Goal: Task Accomplishment & Management: Use online tool/utility

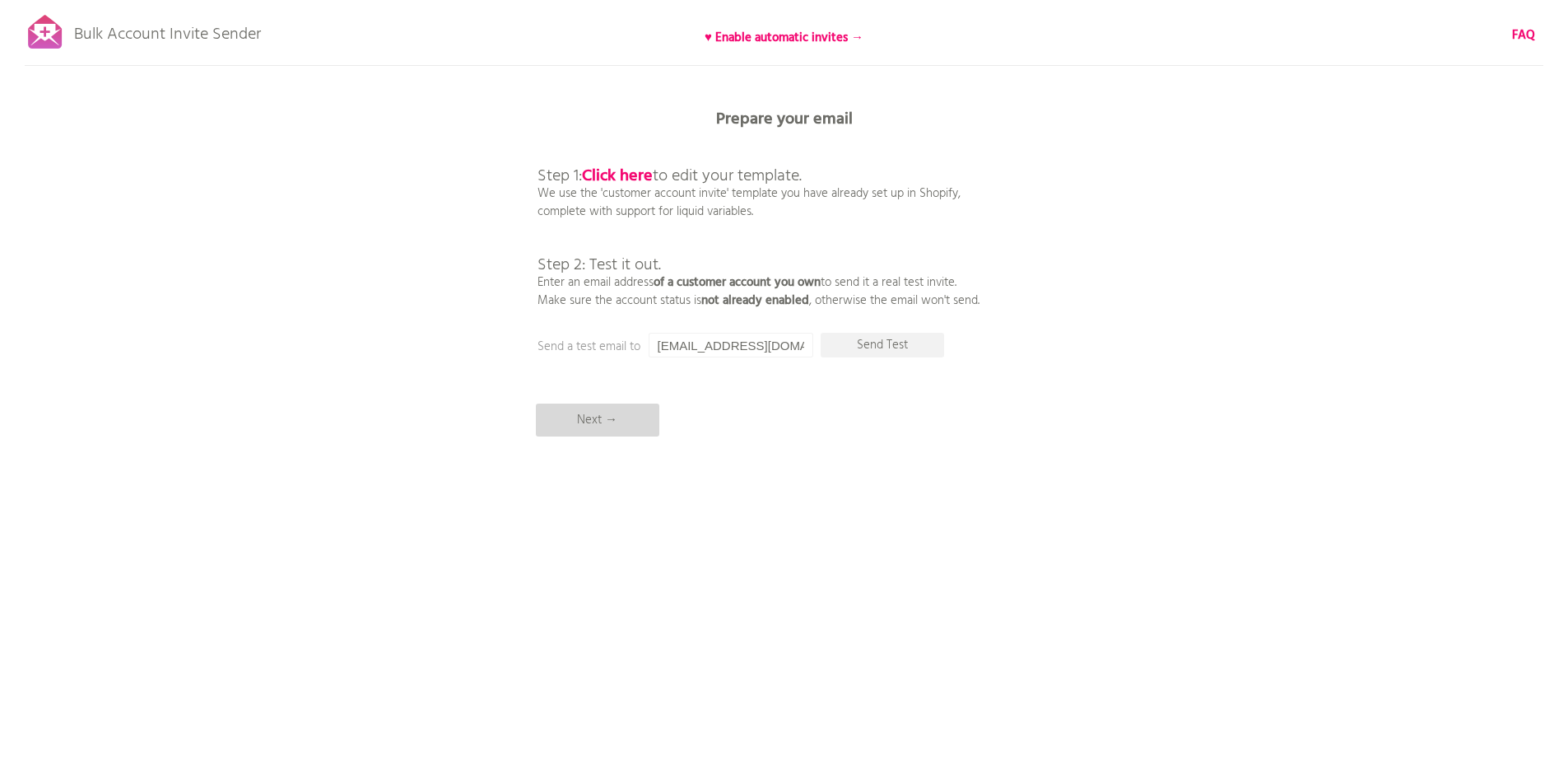
click at [615, 412] on p "Next →" at bounding box center [597, 420] width 123 height 33
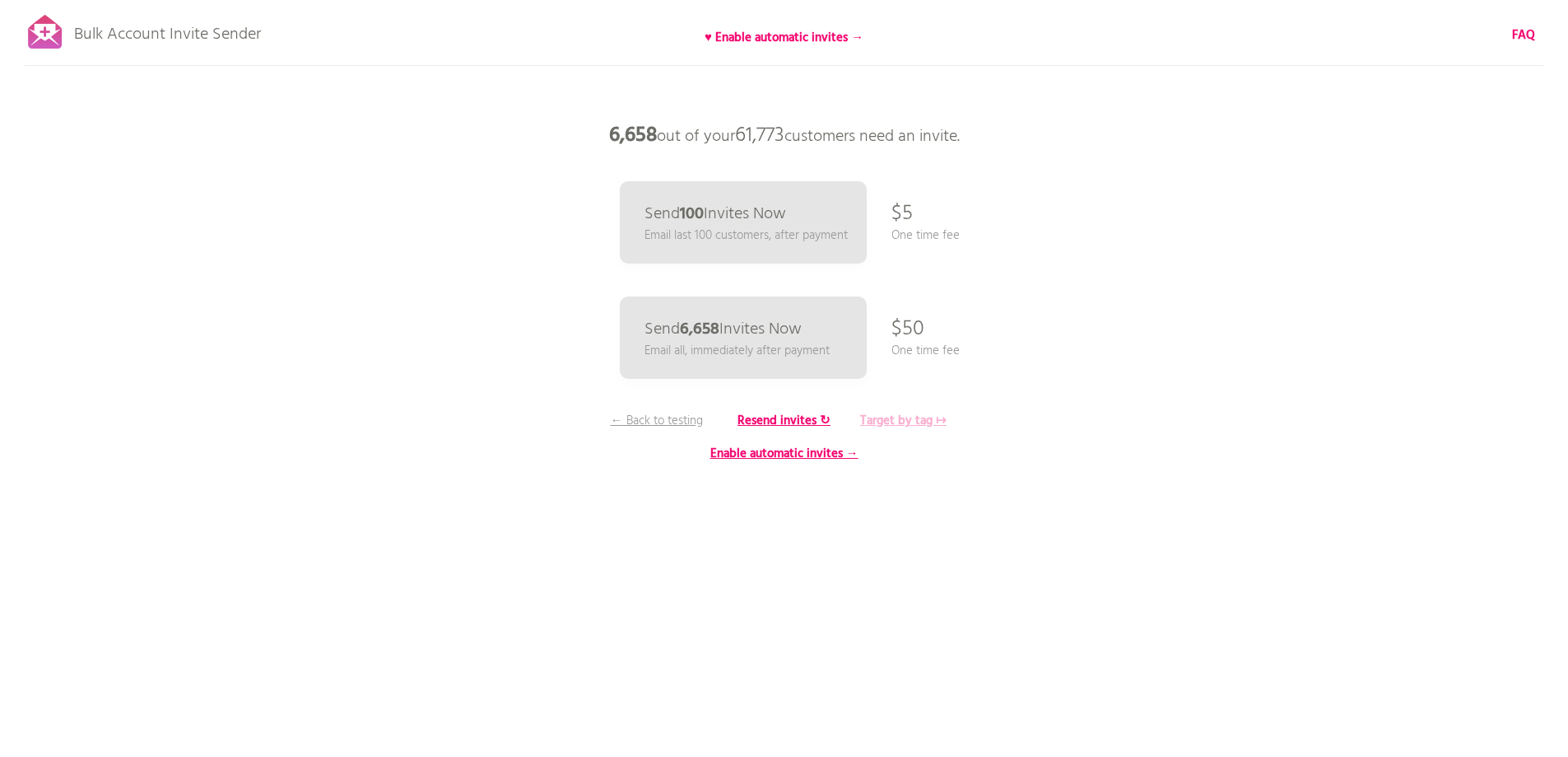
click at [910, 415] on b "Target by tag ↦" at bounding box center [903, 421] width 87 height 20
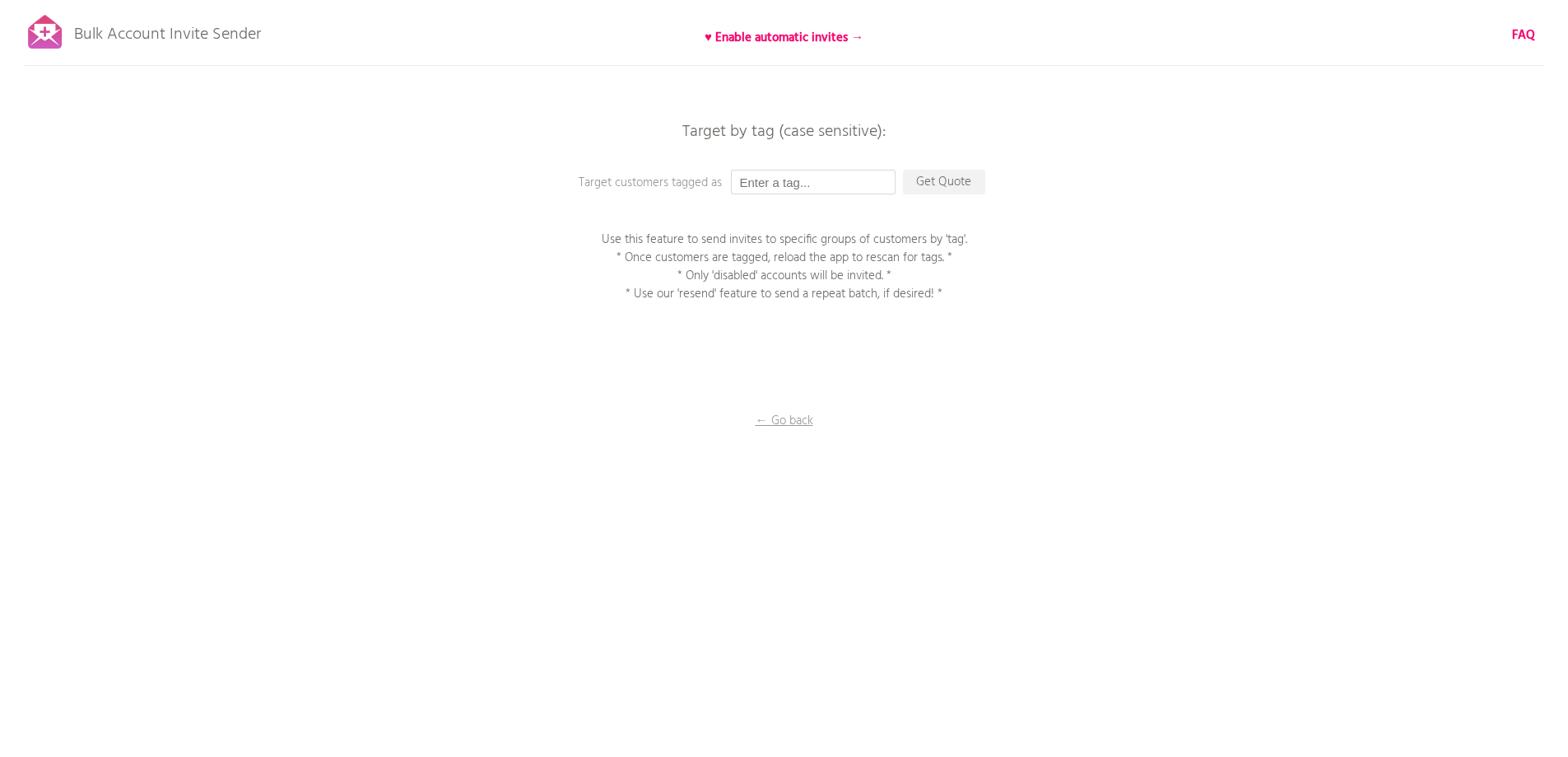
click at [770, 189] on input "text" at bounding box center [813, 181] width 164 height 25
type input "P1EE"
click at [915, 185] on p "Get Quote" at bounding box center [944, 181] width 83 height 25
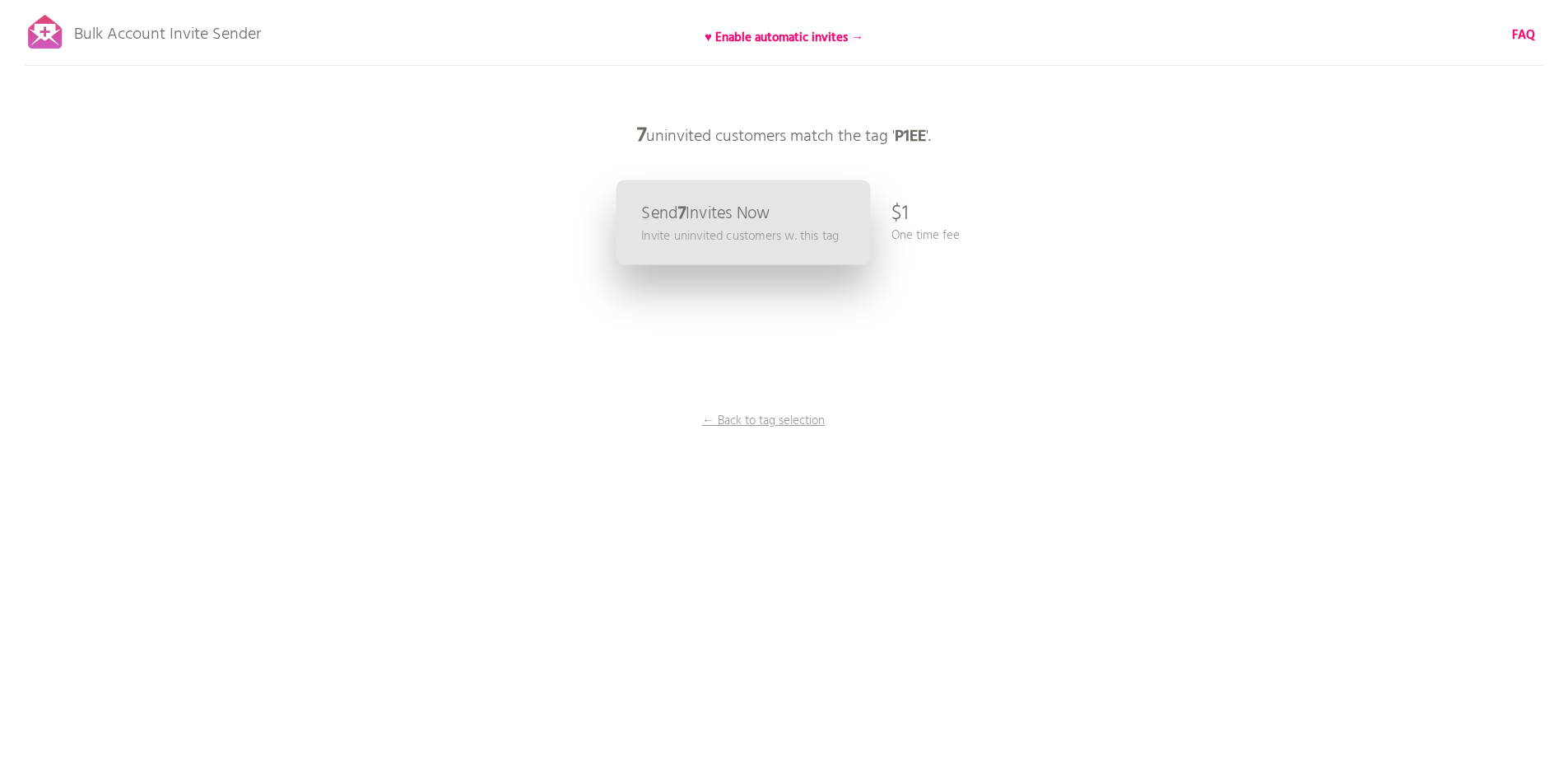
click at [658, 230] on p "Invite uninvited customers w. this tag" at bounding box center [740, 236] width 197 height 19
